Goal: Task Accomplishment & Management: Complete application form

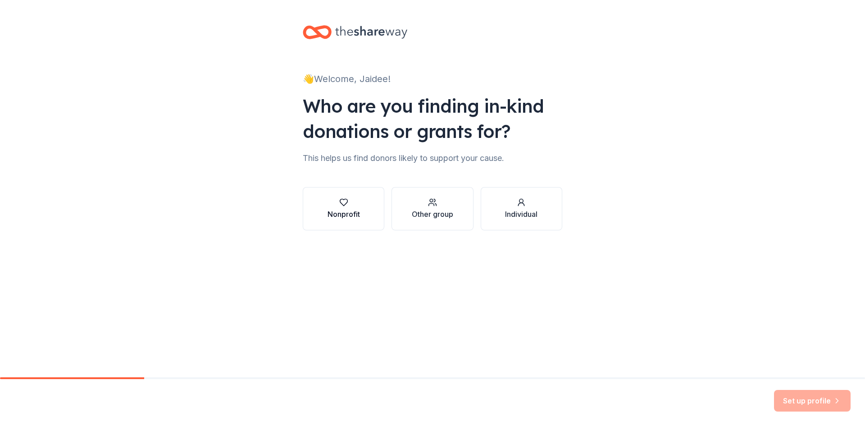
click at [352, 215] on div "Nonprofit" at bounding box center [343, 214] width 32 height 11
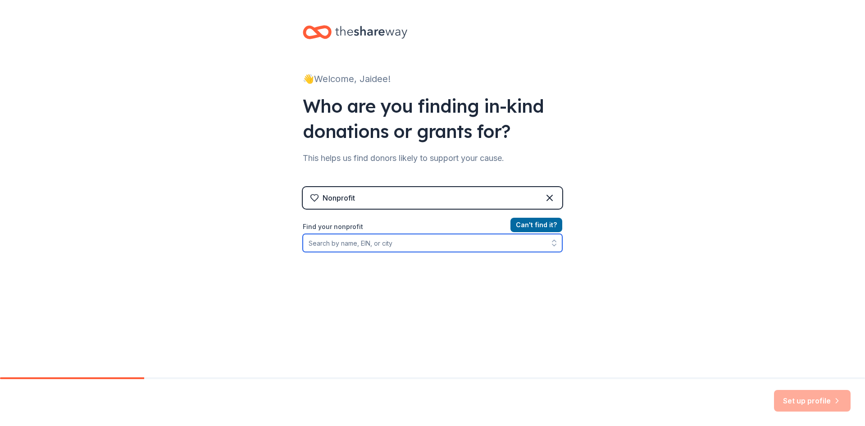
click at [406, 244] on input "Find your nonprofit" at bounding box center [432, 243] width 259 height 18
click at [391, 250] on input "wedo charity" at bounding box center [432, 243] width 259 height 18
drag, startPoint x: 354, startPoint y: 245, endPoint x: 250, endPoint y: 245, distance: 104.0
click at [250, 245] on div "👋 Welcome, Jaidee! Who are you finding in-kind donations or grants for? This he…" at bounding box center [432, 192] width 865 height 385
type input "donaide"
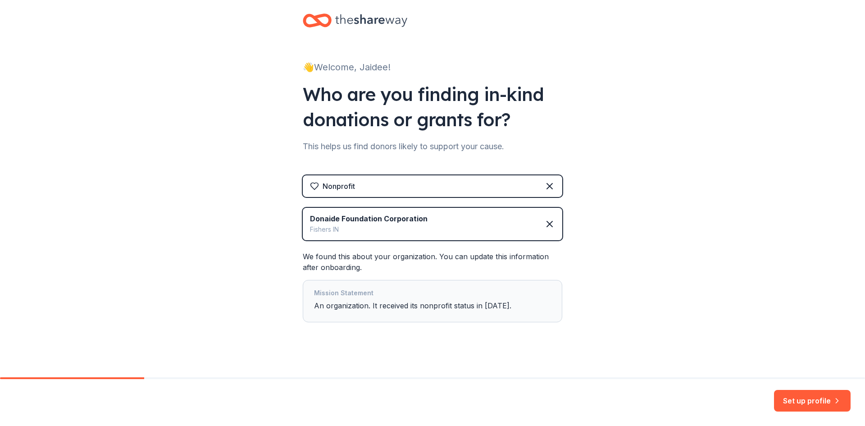
scroll to position [18, 0]
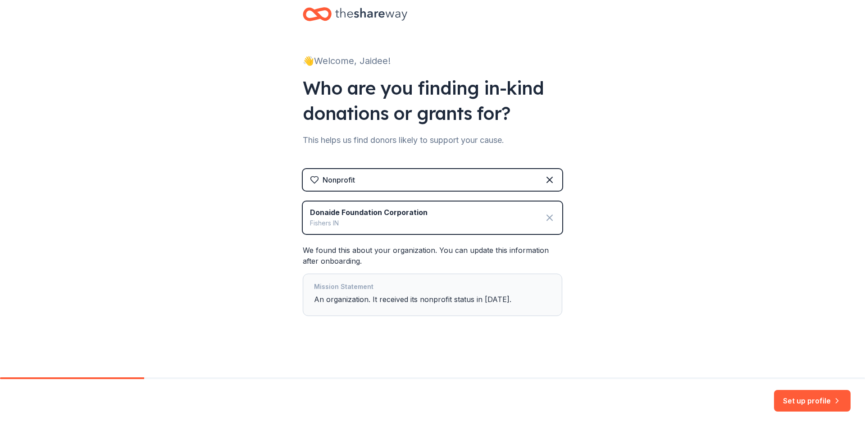
click at [547, 217] on icon at bounding box center [549, 217] width 5 height 5
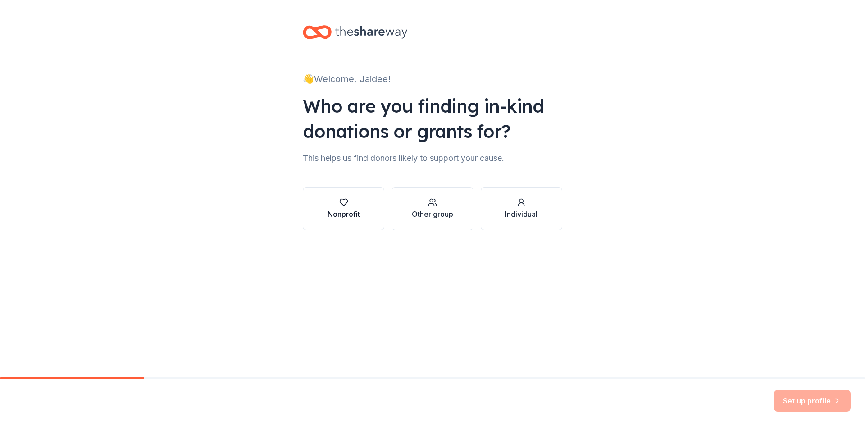
click at [352, 201] on div "button" at bounding box center [343, 202] width 32 height 9
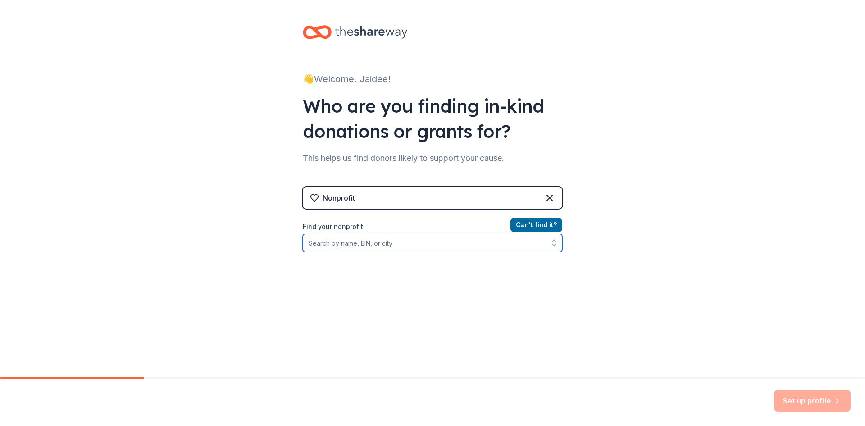
click at [363, 245] on input "Find your nonprofit" at bounding box center [432, 243] width 259 height 18
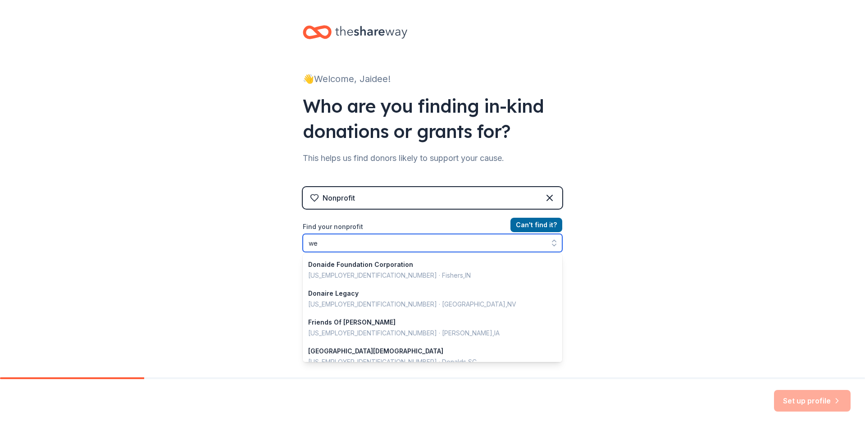
scroll to position [636, 0]
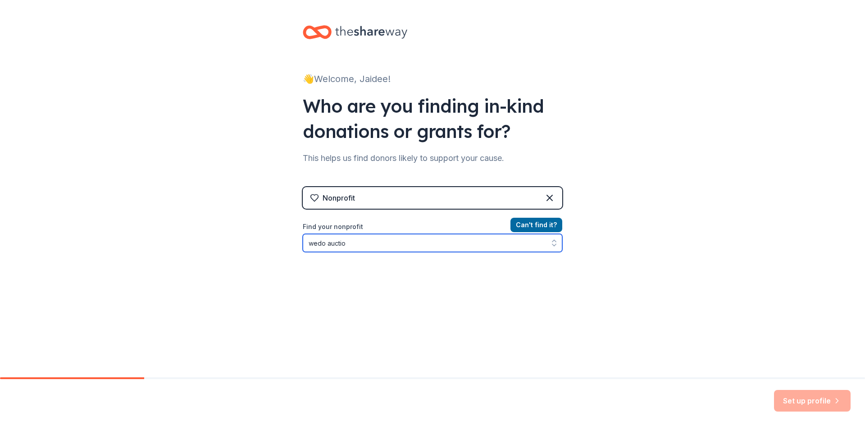
type input "wedo auction"
click at [323, 248] on input "wedo auction" at bounding box center [432, 243] width 259 height 18
click at [352, 245] on input "wedo auction" at bounding box center [432, 243] width 259 height 18
drag, startPoint x: 325, startPoint y: 243, endPoint x: 354, endPoint y: 245, distance: 29.8
click at [354, 245] on input "wedo auction" at bounding box center [432, 243] width 259 height 18
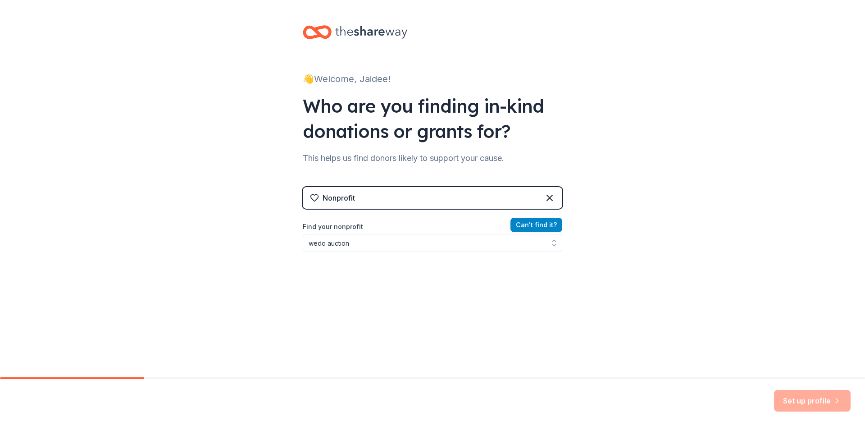
click at [525, 223] on button "Can ' t find it?" at bounding box center [536, 225] width 52 height 14
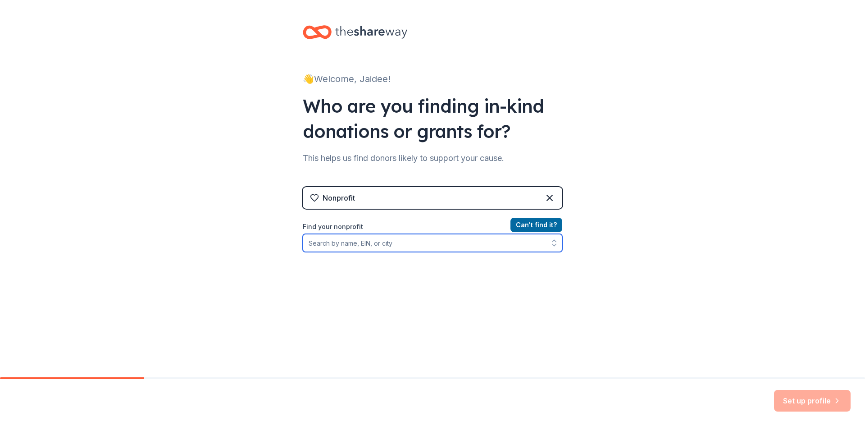
click at [432, 241] on input "Find your nonprofit" at bounding box center [432, 243] width 259 height 18
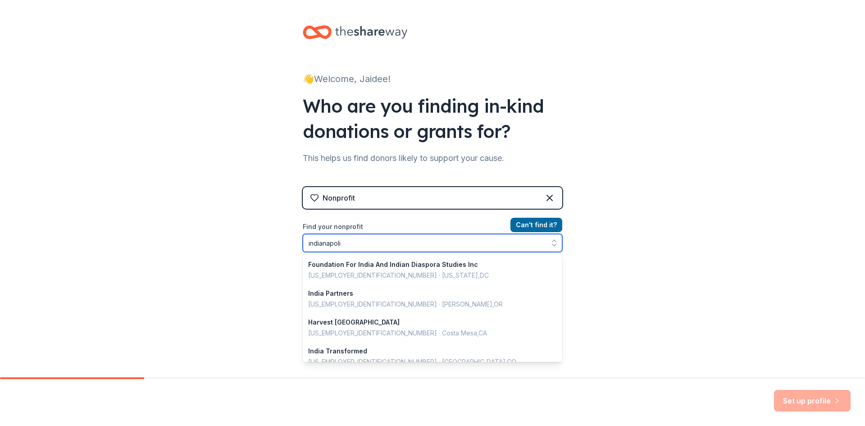
type input "[GEOGRAPHIC_DATA]"
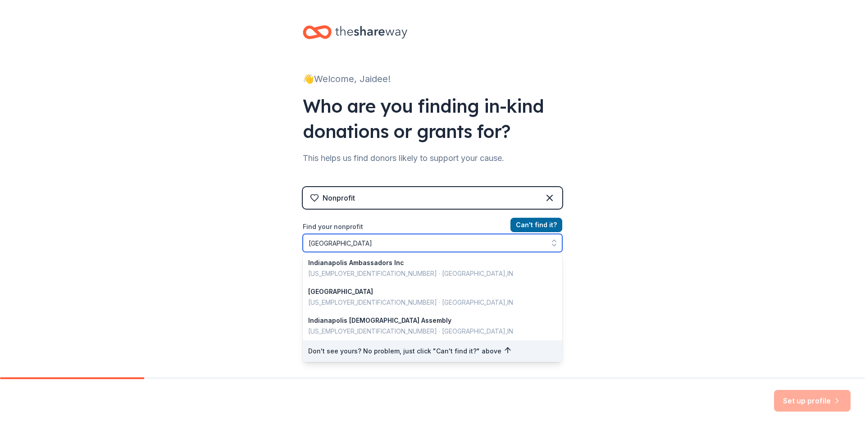
scroll to position [638, 0]
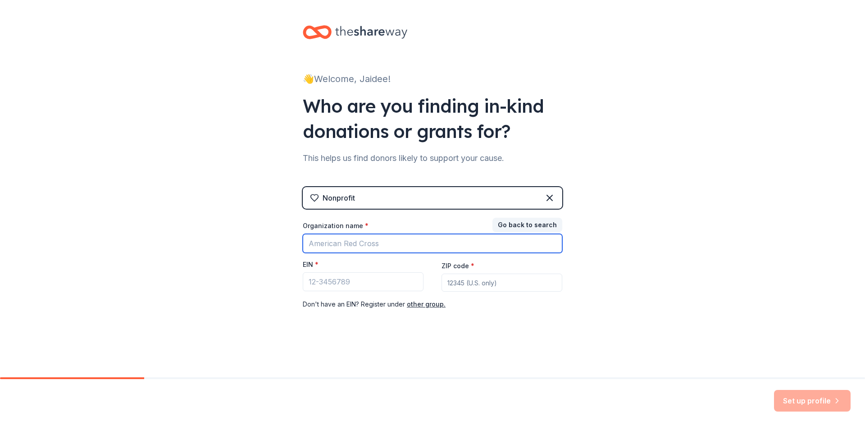
click at [384, 248] on input "Organization name *" at bounding box center [432, 243] width 259 height 19
type input "Wedo Charity"
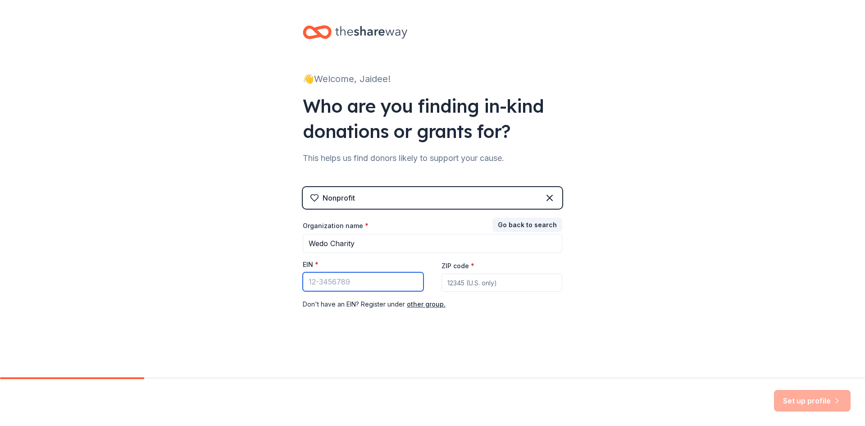
click at [378, 285] on input "EIN *" at bounding box center [363, 281] width 121 height 19
drag, startPoint x: 298, startPoint y: 262, endPoint x: 313, endPoint y: 263, distance: 14.9
click at [313, 263] on div "👋 Welcome, Jaidee! Who are you finding in-kind donations or grants for? This he…" at bounding box center [432, 185] width 288 height 371
copy label "EIN"
drag, startPoint x: 416, startPoint y: 304, endPoint x: 623, endPoint y: 126, distance: 273.6
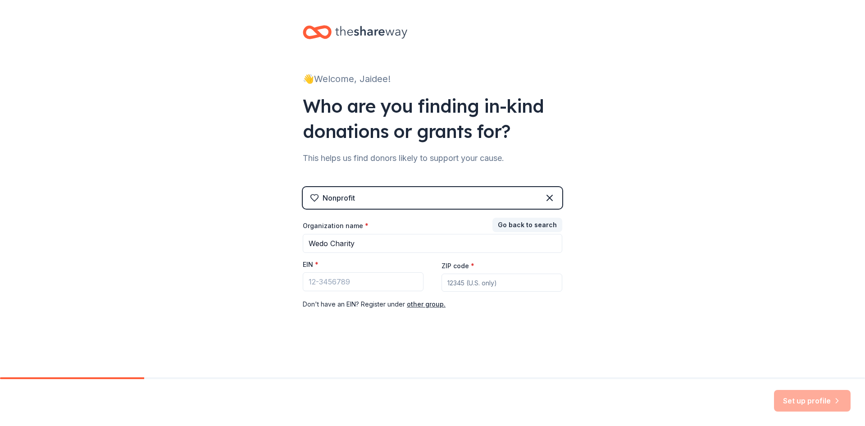
click at [623, 126] on div "👋 Welcome, Jaidee! Who are you finding in-kind donations or grants for? This he…" at bounding box center [432, 185] width 865 height 371
click at [463, 284] on input "ZIP code *" at bounding box center [501, 282] width 121 height 18
paste input "46256"
type input "46256"
drag, startPoint x: 476, startPoint y: 284, endPoint x: 429, endPoint y: 286, distance: 46.9
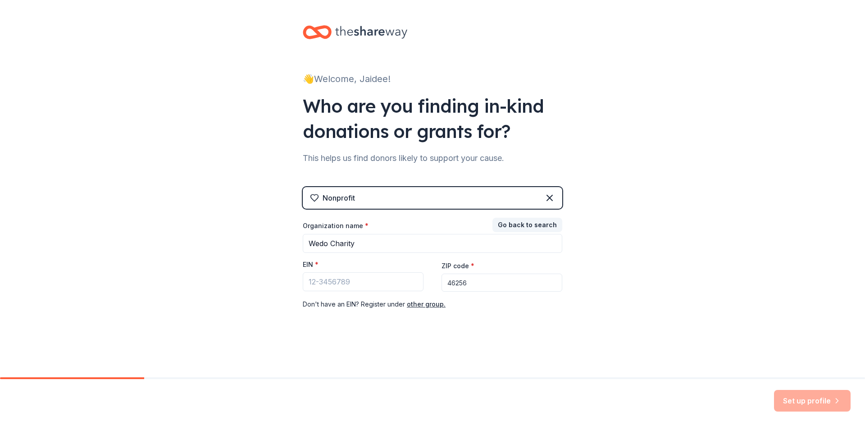
click at [429, 286] on div "Organization name * Wedo Charity EIN * ZIP code * 46256 Don ' t have an EIN? Re…" at bounding box center [432, 265] width 259 height 88
paste input "46256"
type input "46256"
click at [463, 334] on div "👋 Welcome, Jaidee! Who are you finding in-kind donations or grants for? This he…" at bounding box center [432, 185] width 288 height 371
click at [343, 286] on input "EIN *" at bounding box center [363, 281] width 121 height 19
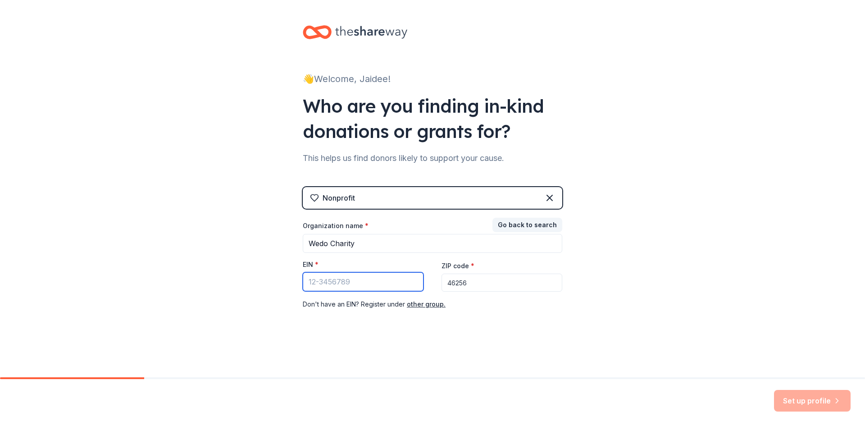
click at [340, 286] on input "EIN *" at bounding box center [363, 281] width 121 height 19
click at [348, 281] on input "EIN *" at bounding box center [363, 281] width 121 height 19
click at [363, 282] on input "95" at bounding box center [363, 281] width 121 height 19
type input "[US_EMPLOYER_IDENTIFICATION_NUMBER]"
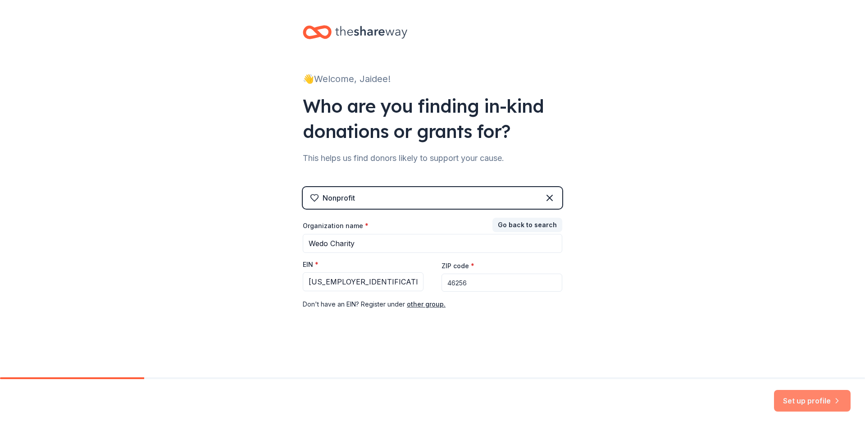
click at [796, 398] on button "Set up profile" at bounding box center [812, 401] width 77 height 22
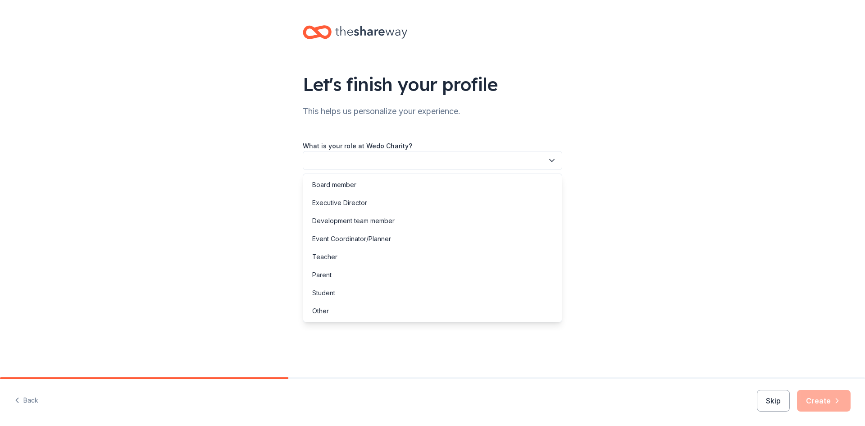
click at [388, 160] on button "button" at bounding box center [432, 160] width 259 height 19
click at [379, 240] on div "Event Coordinator/Planner" at bounding box center [351, 238] width 79 height 11
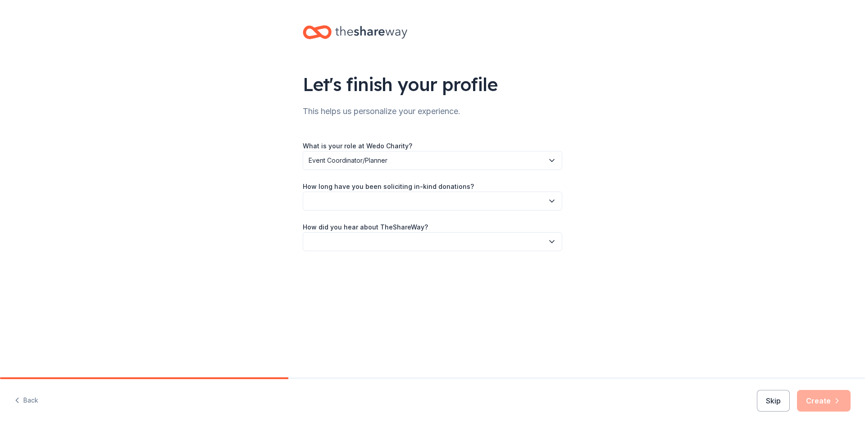
click at [381, 160] on span "Event Coordinator/Planner" at bounding box center [425, 160] width 235 height 11
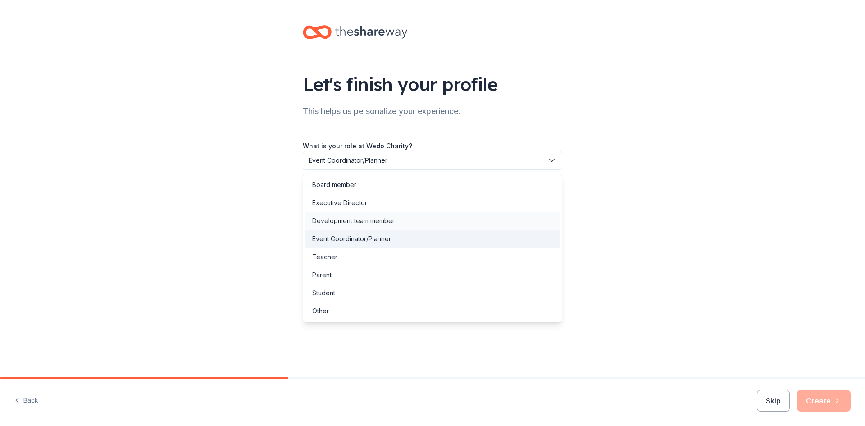
click at [378, 213] on div "Development team member" at bounding box center [432, 221] width 255 height 18
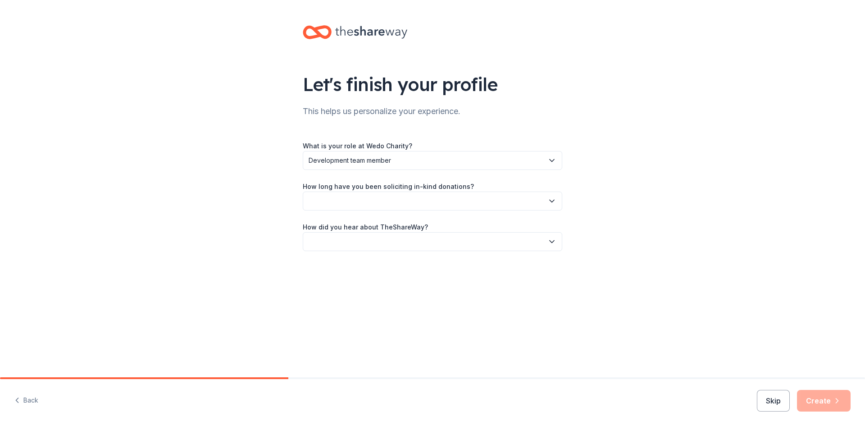
click at [364, 203] on button "button" at bounding box center [432, 200] width 259 height 19
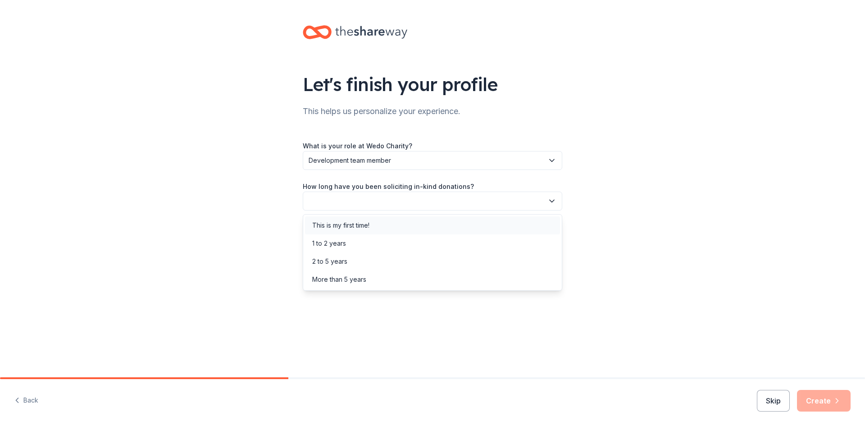
click at [355, 227] on div "This is my first time!" at bounding box center [340, 225] width 57 height 11
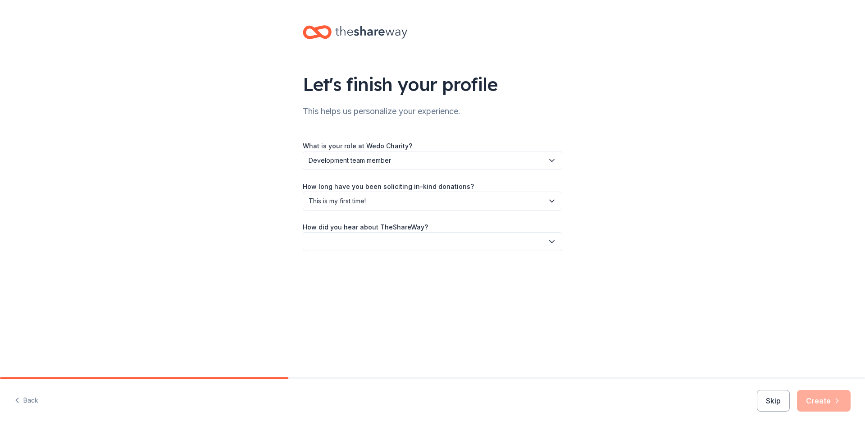
click at [353, 240] on button "button" at bounding box center [432, 241] width 259 height 19
click at [355, 306] on div "Social media" at bounding box center [432, 302] width 255 height 18
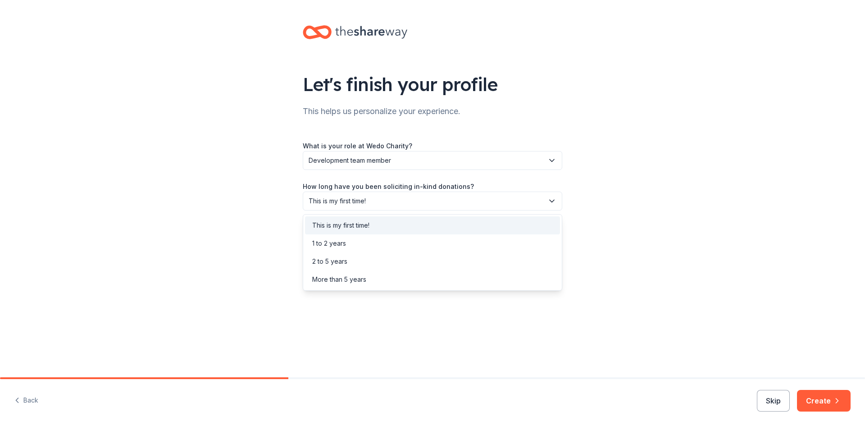
click at [357, 206] on button "This is my first time!" at bounding box center [432, 200] width 259 height 19
click at [358, 200] on span "This is my first time!" at bounding box center [425, 200] width 235 height 11
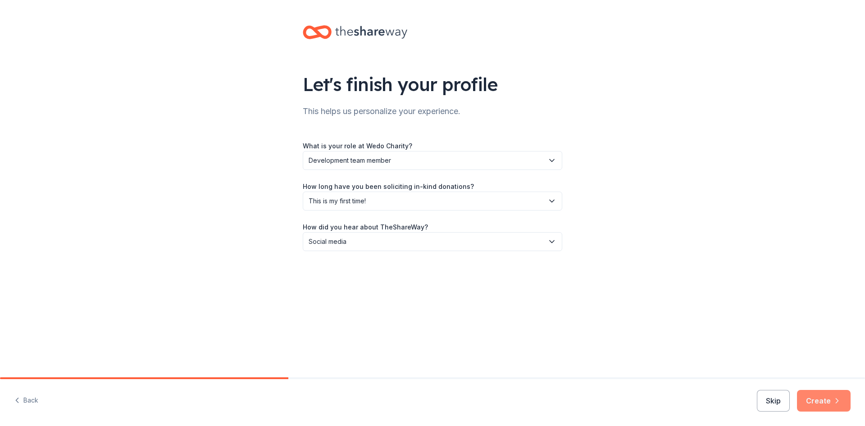
click at [830, 400] on button "Create" at bounding box center [824, 401] width 54 height 22
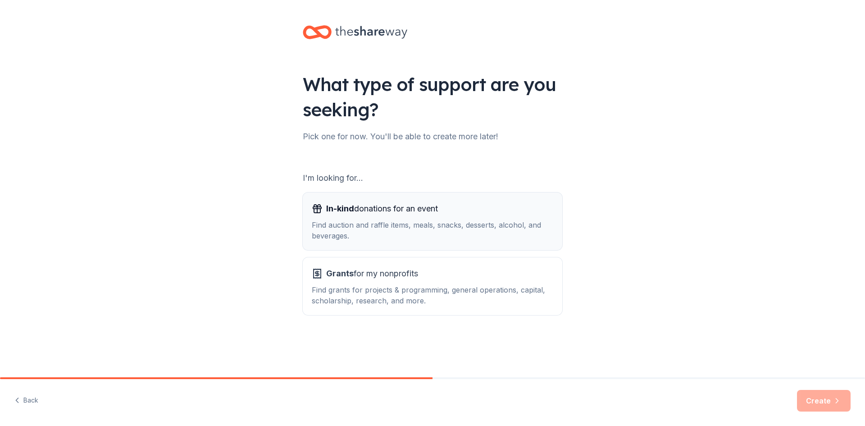
click at [367, 213] on span "In-kind donations for an event" at bounding box center [382, 208] width 112 height 14
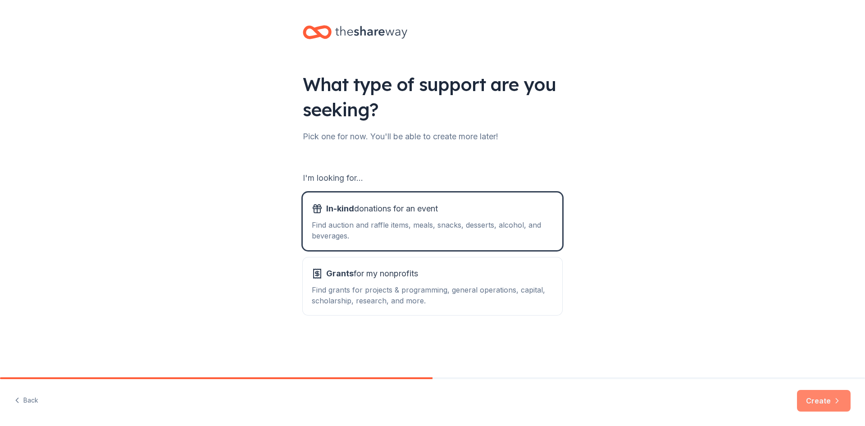
click at [826, 399] on button "Create" at bounding box center [824, 401] width 54 height 22
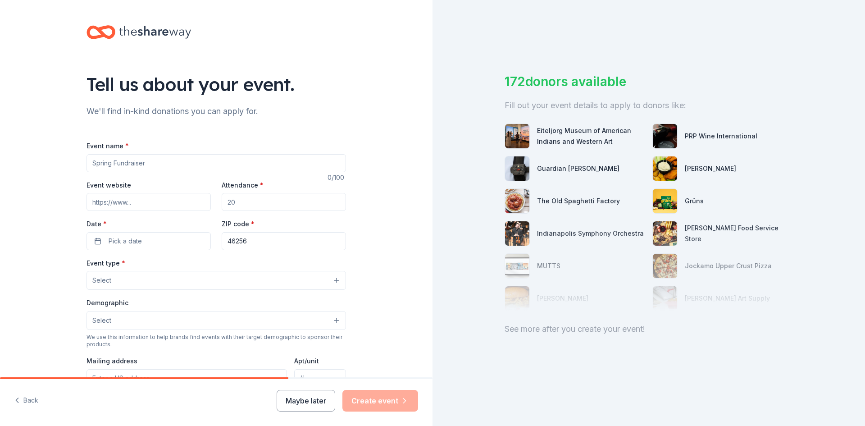
click at [145, 163] on input "Event name *" at bounding box center [215, 163] width 259 height 18
click at [130, 161] on input "Event name *" at bounding box center [215, 163] width 259 height 18
click at [123, 163] on input "Event name *" at bounding box center [215, 163] width 259 height 18
click at [132, 198] on input "Event website" at bounding box center [148, 202] width 124 height 18
paste input "[URL][DOMAIN_NAME]"
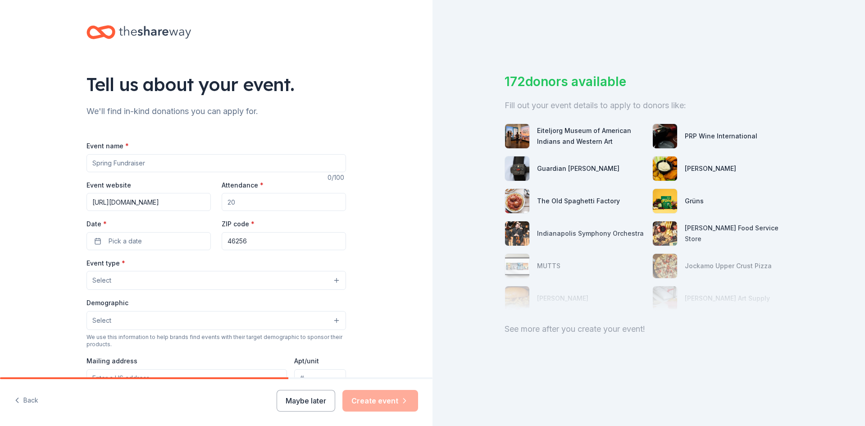
type input "[URL][DOMAIN_NAME]"
click at [235, 196] on input "Attendance *" at bounding box center [284, 202] width 124 height 18
click at [254, 209] on input "Attendance *" at bounding box center [284, 202] width 124 height 18
drag, startPoint x: 257, startPoint y: 200, endPoint x: 183, endPoint y: 200, distance: 73.9
click at [183, 200] on div "Event website [URL][DOMAIN_NAME] Attendance * 50 Date * Pick a date ZIP code * …" at bounding box center [215, 214] width 259 height 71
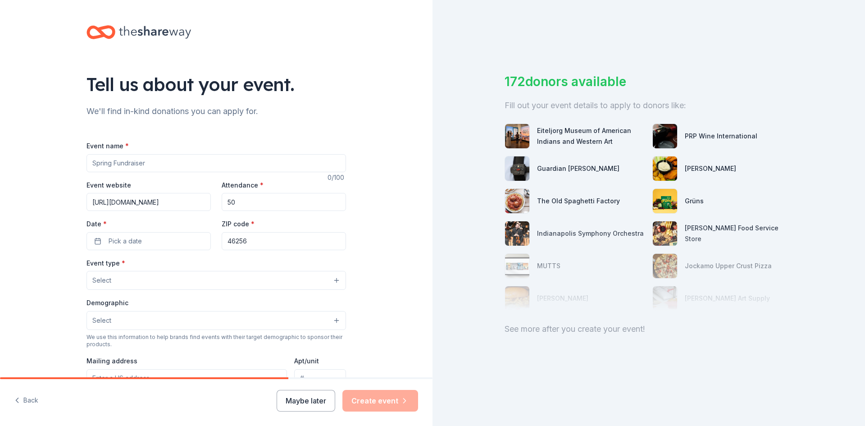
click at [236, 206] on input "50" at bounding box center [284, 202] width 124 height 18
drag, startPoint x: 242, startPoint y: 201, endPoint x: 192, endPoint y: 200, distance: 50.0
click at [192, 200] on div "Event website [URL][DOMAIN_NAME] Attendance * 50 Date * Pick a date ZIP code * …" at bounding box center [215, 214] width 259 height 71
type input "100"
click at [155, 238] on button "Pick a date" at bounding box center [148, 241] width 124 height 18
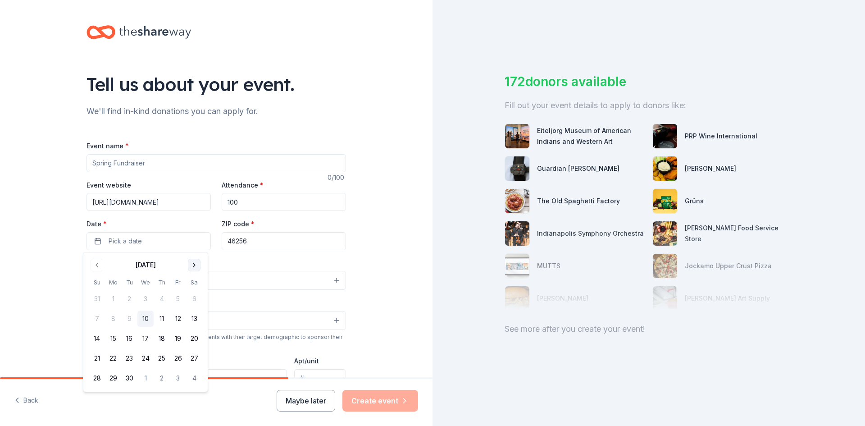
click at [195, 266] on button "Go to next month" at bounding box center [194, 265] width 13 height 13
click at [159, 358] on button "20" at bounding box center [162, 358] width 16 height 16
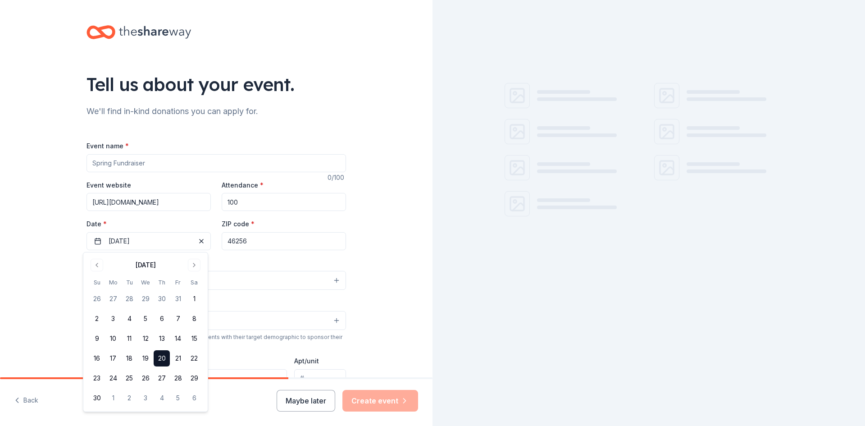
click at [248, 245] on input "46256" at bounding box center [284, 241] width 124 height 18
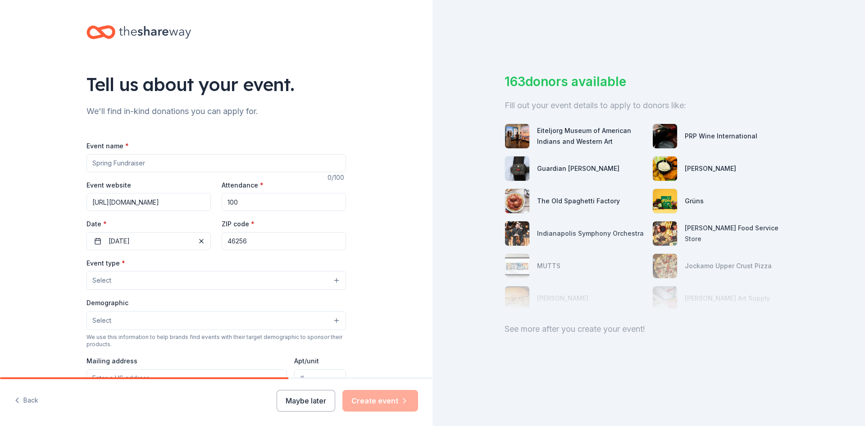
click at [174, 280] on button "Select" at bounding box center [215, 280] width 259 height 19
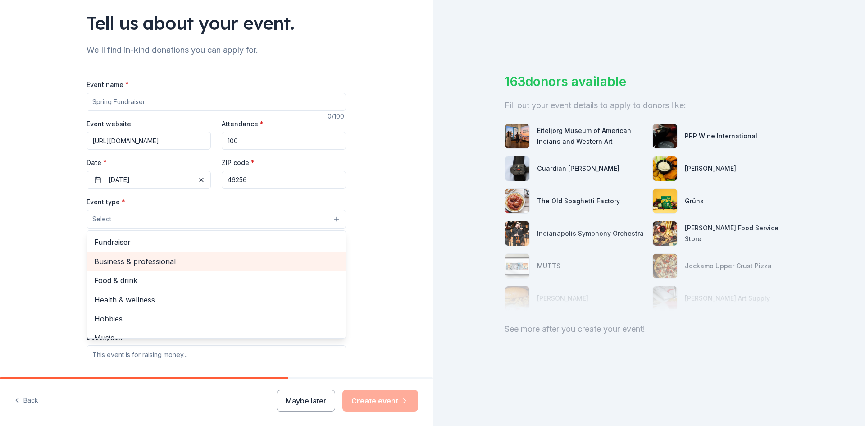
scroll to position [45, 0]
